Goal: Communication & Community: Answer question/provide support

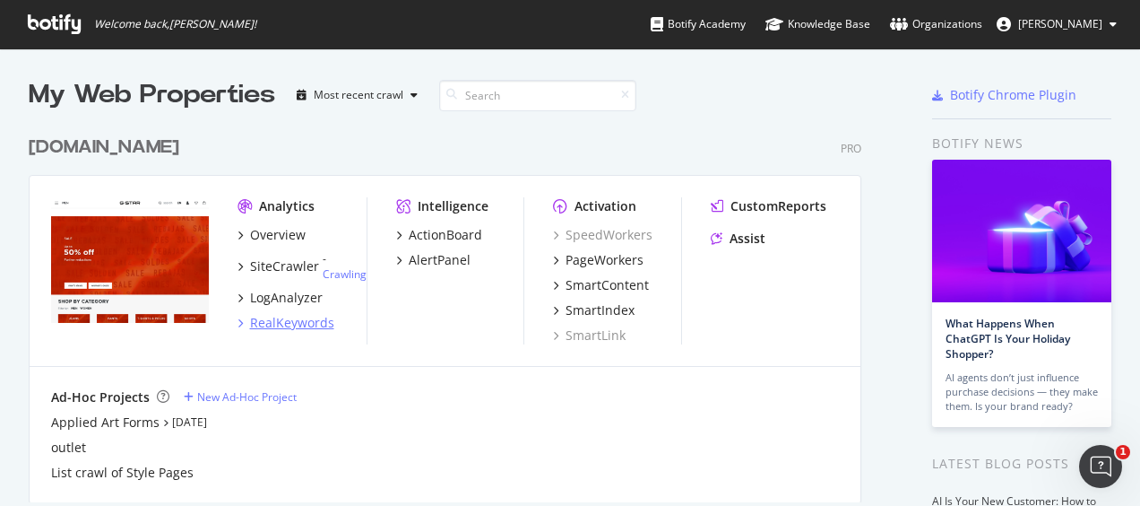
click at [283, 316] on div "RealKeywords" at bounding box center [292, 323] width 84 height 18
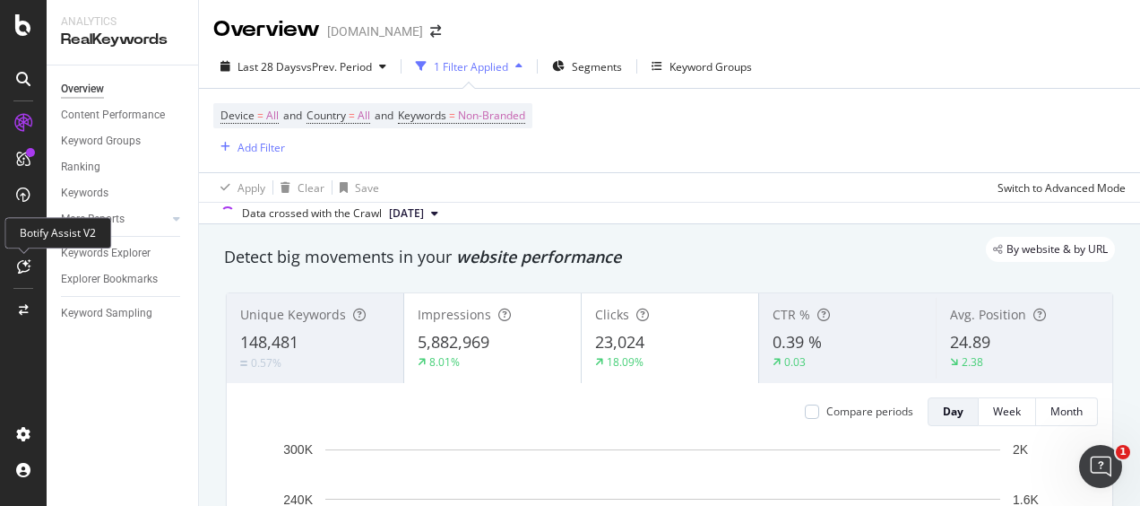
click at [29, 256] on div at bounding box center [23, 266] width 29 height 29
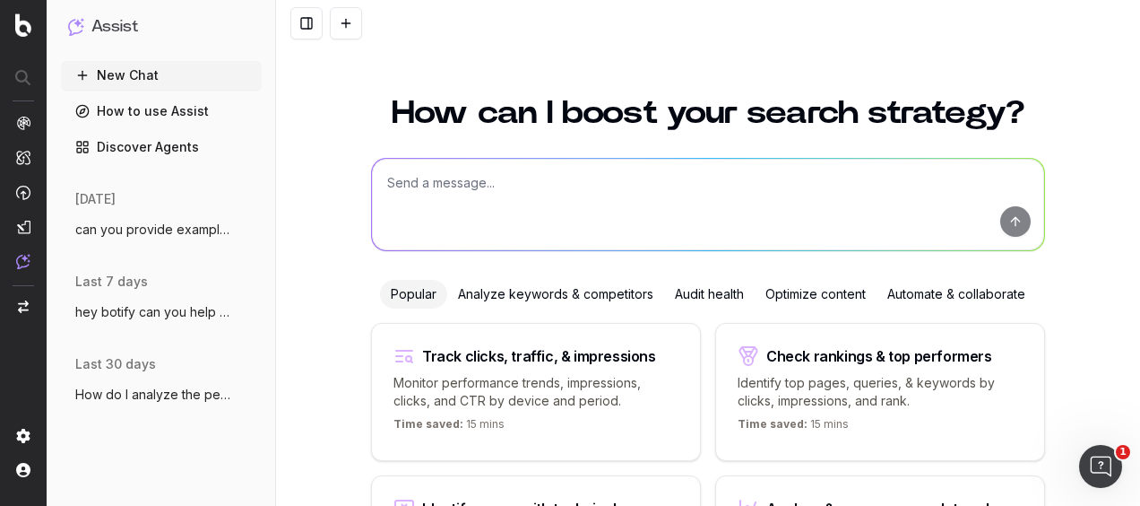
click at [521, 192] on textarea at bounding box center [708, 204] width 672 height 91
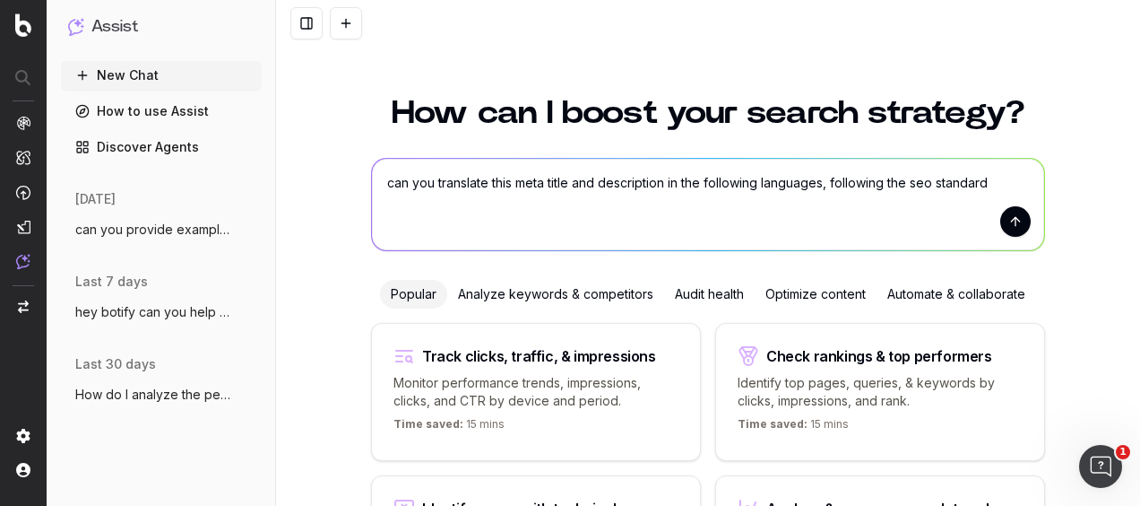
type textarea "can you translate this meta title and description in the following languages, f…"
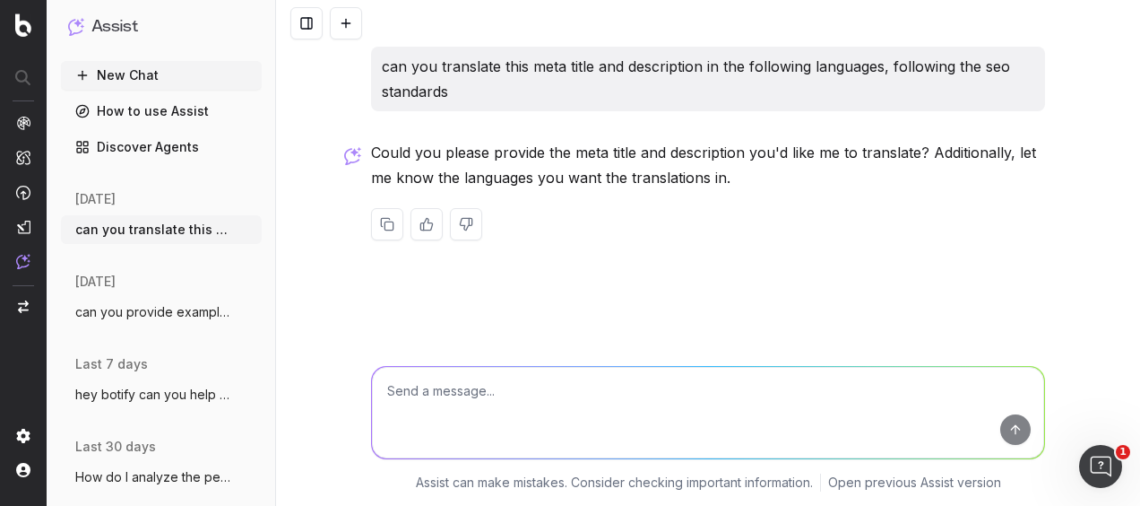
click at [516, 418] on textarea at bounding box center [708, 412] width 672 height 91
paste textarea "Magnus Carlsen Changes the Rules of Denim with G-STAR"
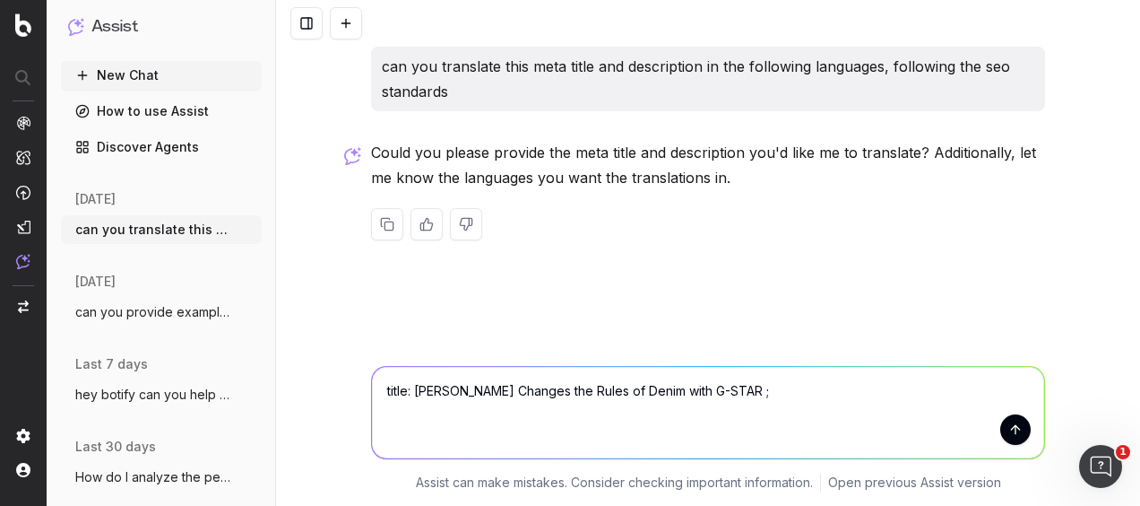
click at [406, 412] on textarea "title: Magnus Carlsen Changes the Rules of Denim with G-STAR ;" at bounding box center [708, 412] width 672 height 91
click at [789, 405] on textarea "title: Magnus Carlsen Changes the Rules of Denim with G-STAR ;" at bounding box center [708, 412] width 672 height 91
paste textarea "Grandmaster Magnus Carlsen reforms the dress of chess by refusing to change out…"
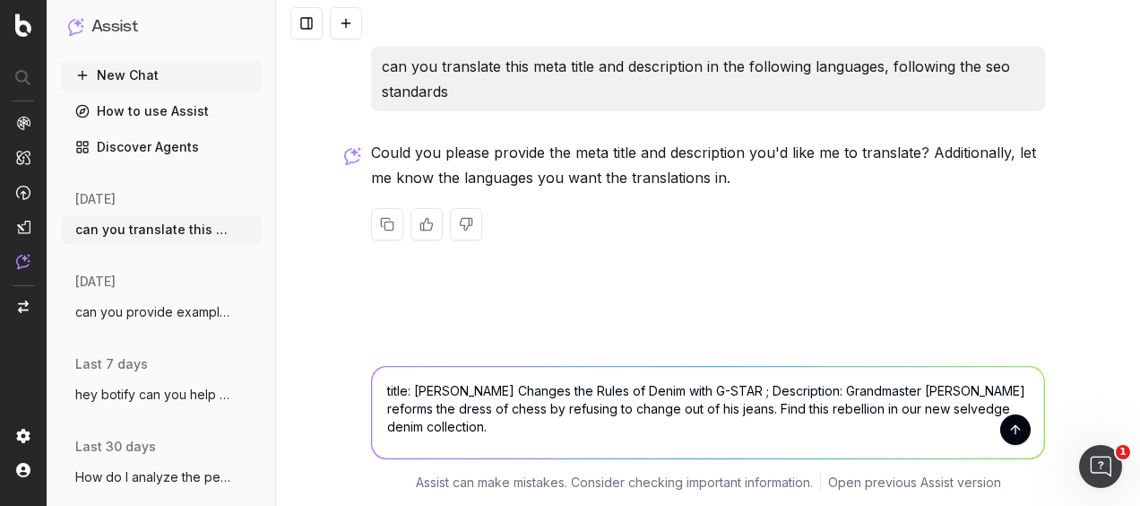
type textarea "title: Magnus Carlsen Changes the Rules of Denim with G-STAR ; Description: Gra…"
click at [1016, 431] on button "submit" at bounding box center [1015, 429] width 30 height 30
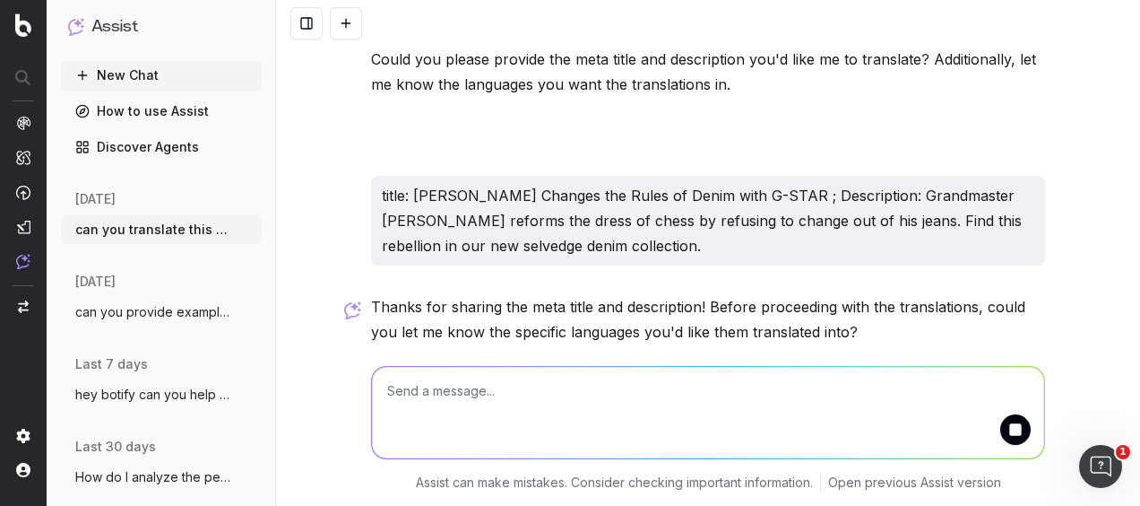
scroll to position [172, 0]
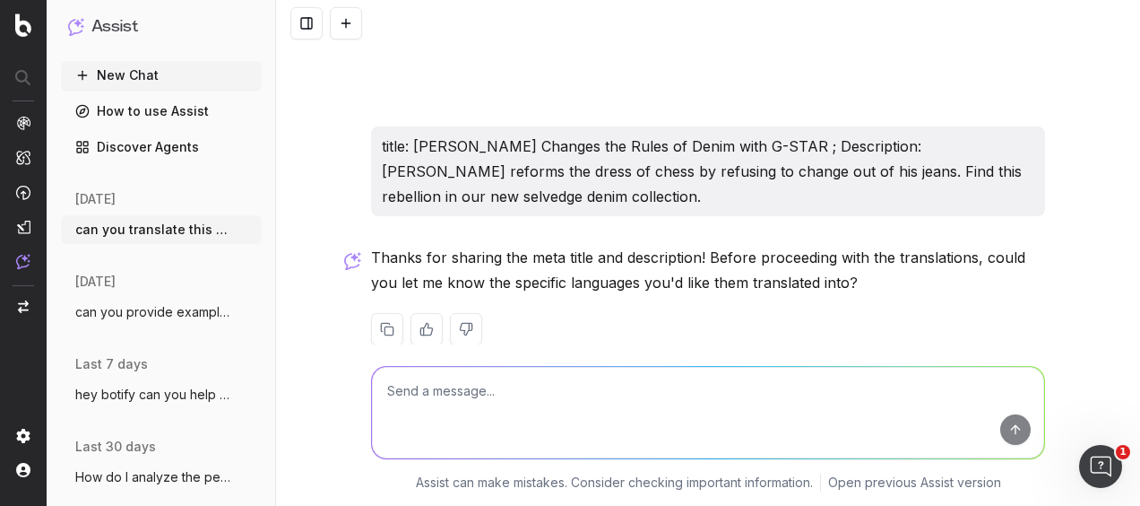
scroll to position [172, 0]
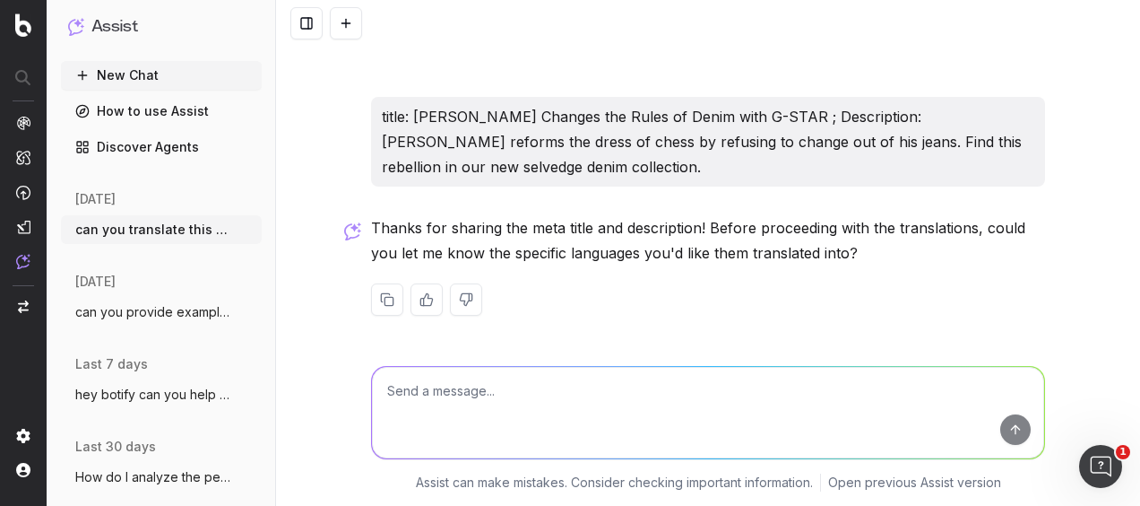
click at [579, 368] on textarea at bounding box center [708, 412] width 672 height 91
type textarea "german, dutch, french"
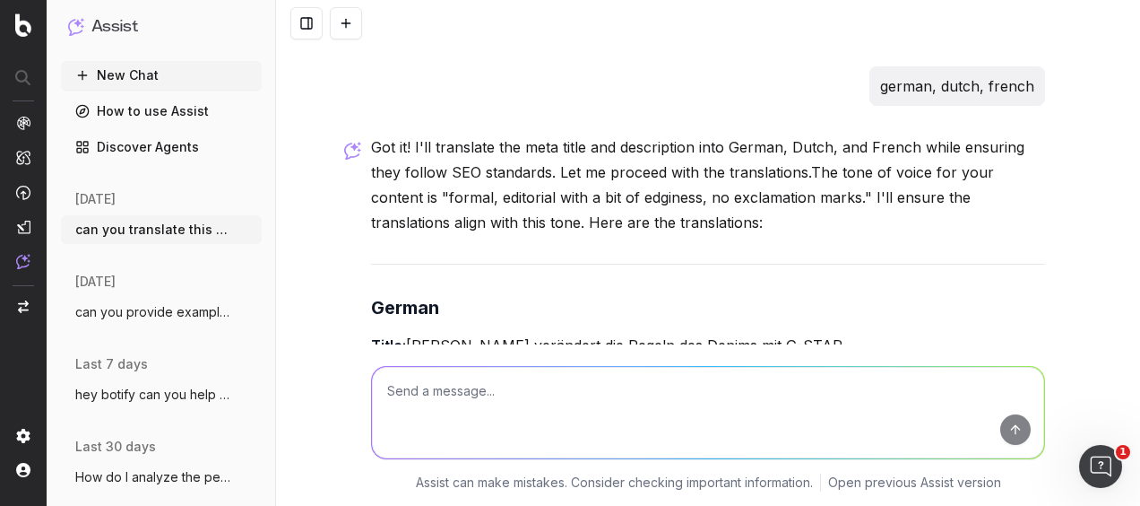
scroll to position [719, 0]
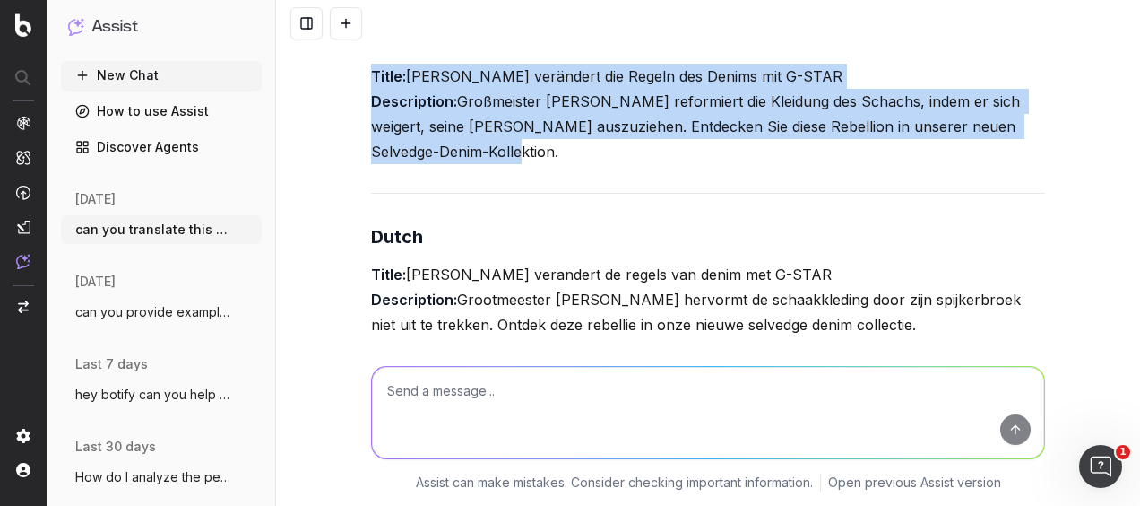
drag, startPoint x: 543, startPoint y: 145, endPoint x: 344, endPoint y: 77, distance: 210.3
click at [344, 77] on div "can you translate this meta title and description in the following languages, f…" at bounding box center [708, 253] width 864 height 506
copy p "Title: Magnus Carlsen verändert die Regeln des Denims mit G-STAR Description: G…"
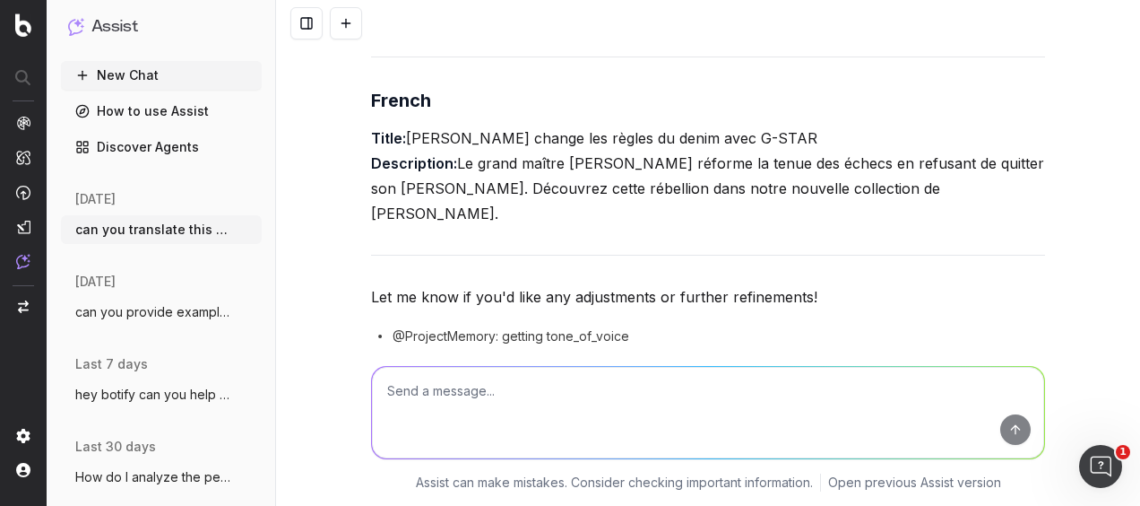
scroll to position [988, 0]
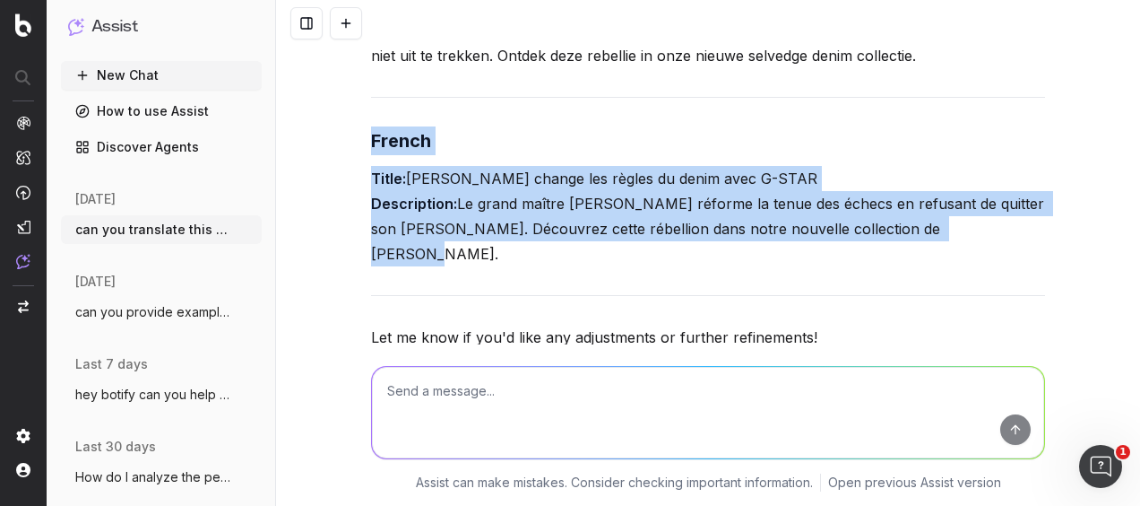
drag, startPoint x: 959, startPoint y: 235, endPoint x: 356, endPoint y: 142, distance: 610.4
click at [356, 142] on div "can you translate this meta title and description in the following languages, f…" at bounding box center [708, 253] width 864 height 506
copy div "French Title: Magnus Carlsen change les règles du denim avec G-STAR Description…"
click at [1060, 139] on div "can you translate this meta title and description in the following languages, f…" at bounding box center [708, 253] width 864 height 506
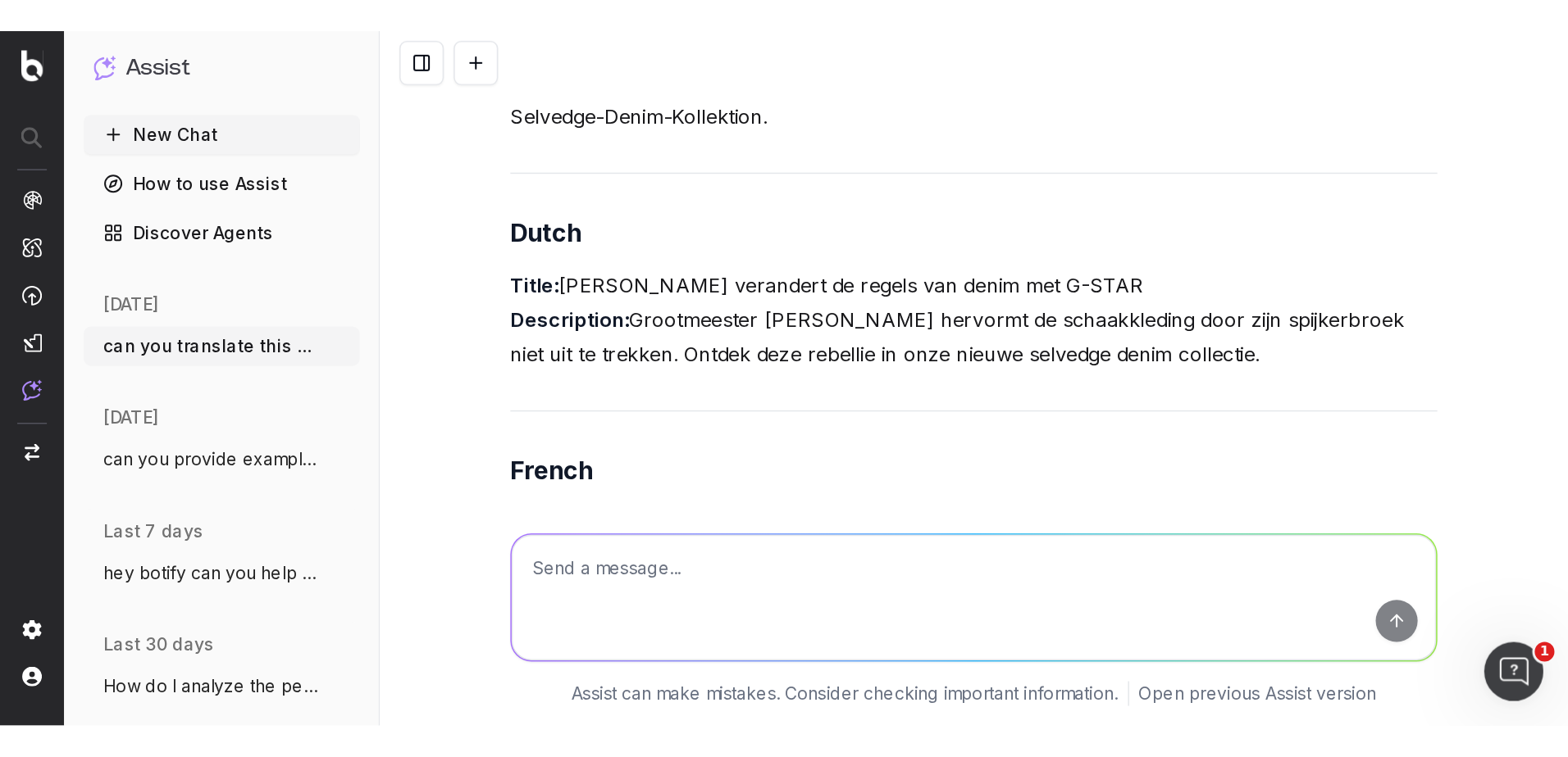
scroll to position [985, 0]
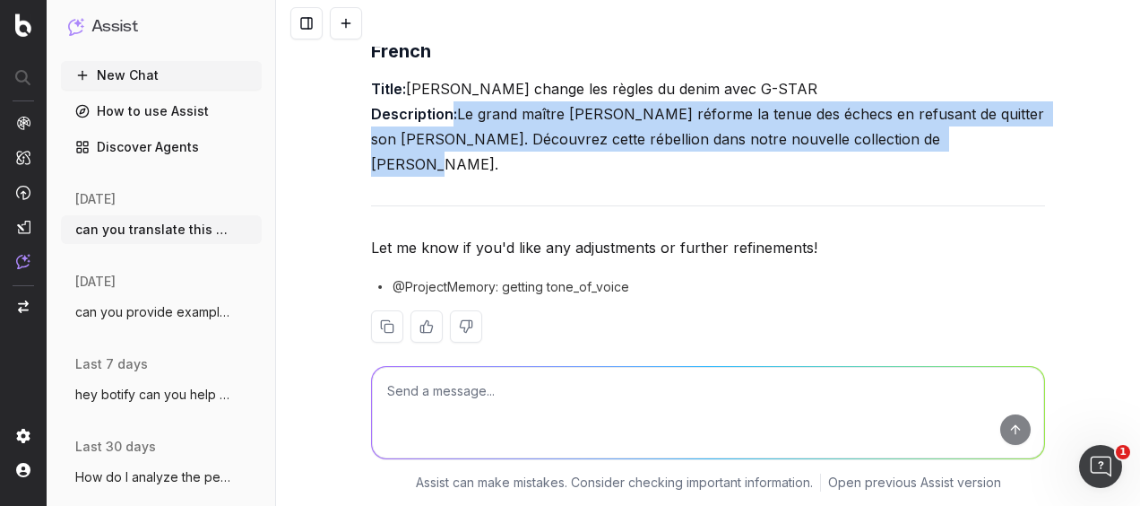
drag, startPoint x: 973, startPoint y: 128, endPoint x: 439, endPoint y: 117, distance: 534.4
click at [439, 117] on p "Title: Magnus Carlsen change les règles du denim avec G-STAR Description: Le gr…" at bounding box center [708, 126] width 674 height 100
click at [656, 147] on p "Title: Magnus Carlsen change les règles du denim avec G-STAR Description: Le gr…" at bounding box center [708, 126] width 674 height 100
drag, startPoint x: 948, startPoint y: 138, endPoint x: 456, endPoint y: 118, distance: 492.5
click at [456, 118] on p "Title: Magnus Carlsen change les règles du denim avec G-STAR Description: Le gr…" at bounding box center [708, 126] width 674 height 100
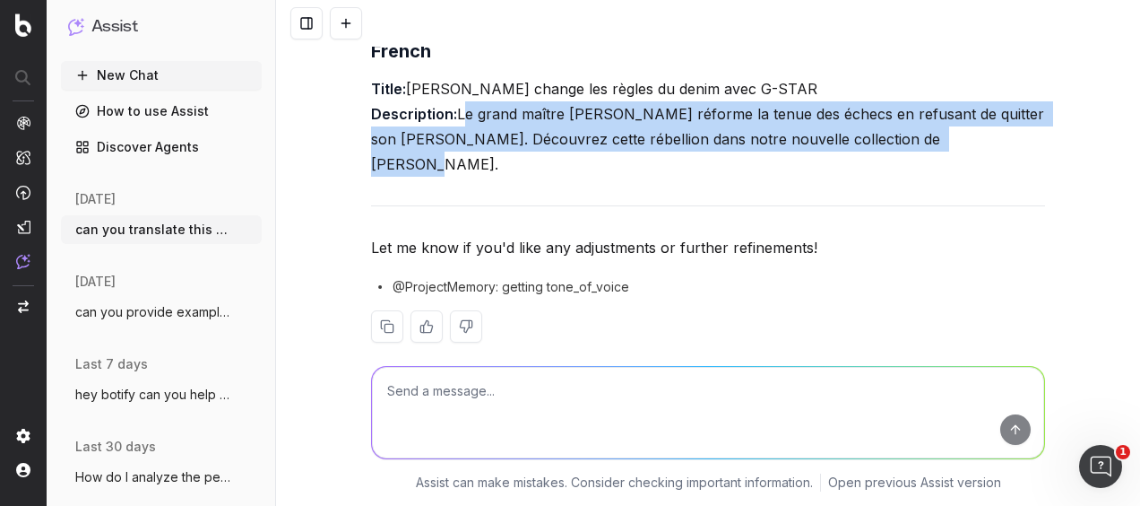
copy p "Le grand maître Magnus Carlsen réforme la tenue des échecs en refusant de quitt…"
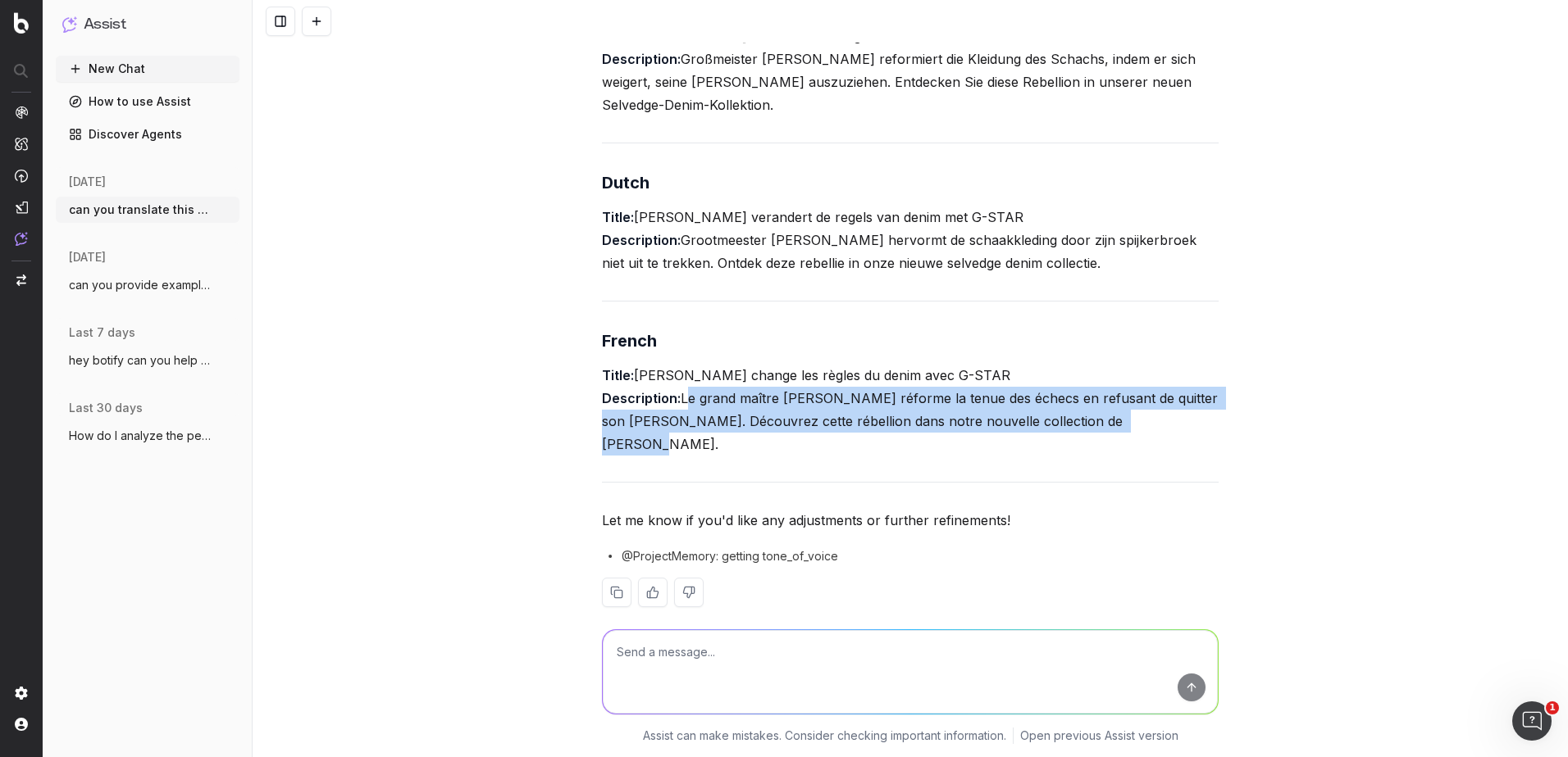
scroll to position [691, 0]
